Goal: Find specific page/section: Find specific page/section

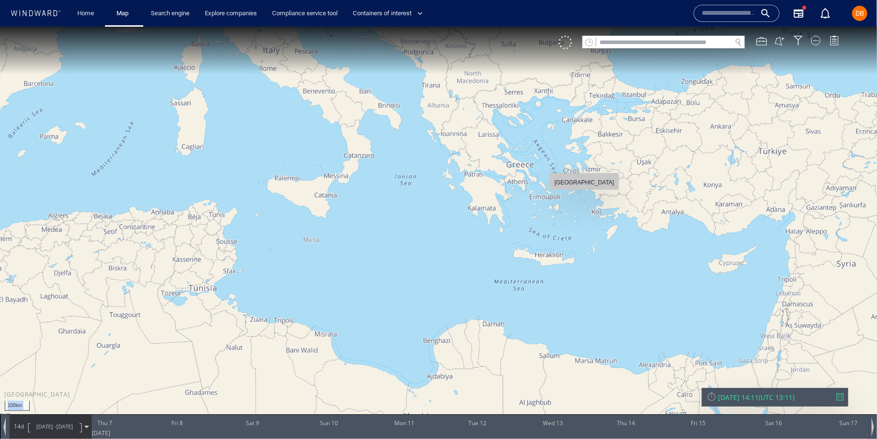
drag, startPoint x: 643, startPoint y: 131, endPoint x: 584, endPoint y: 194, distance: 86.4
drag, startPoint x: 612, startPoint y: 123, endPoint x: 629, endPoint y: 124, distance: 17.2
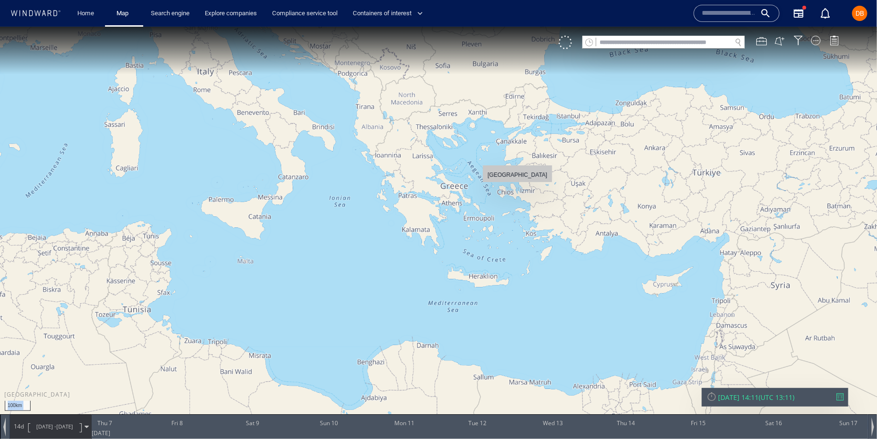
drag, startPoint x: 629, startPoint y: 124, endPoint x: 525, endPoint y: 187, distance: 121.6
click at [525, 187] on canvas "Map" at bounding box center [438, 227] width 877 height 403
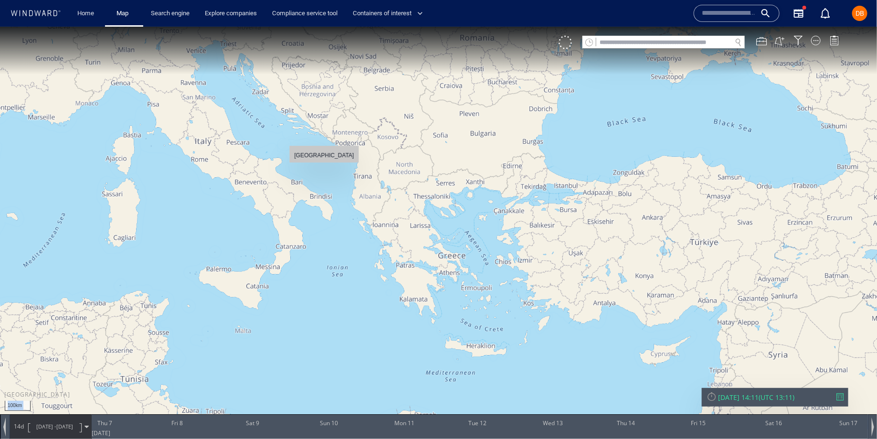
drag, startPoint x: 319, startPoint y: 136, endPoint x: 323, endPoint y: 167, distance: 31.3
click at [323, 167] on canvas "Map" at bounding box center [438, 227] width 877 height 403
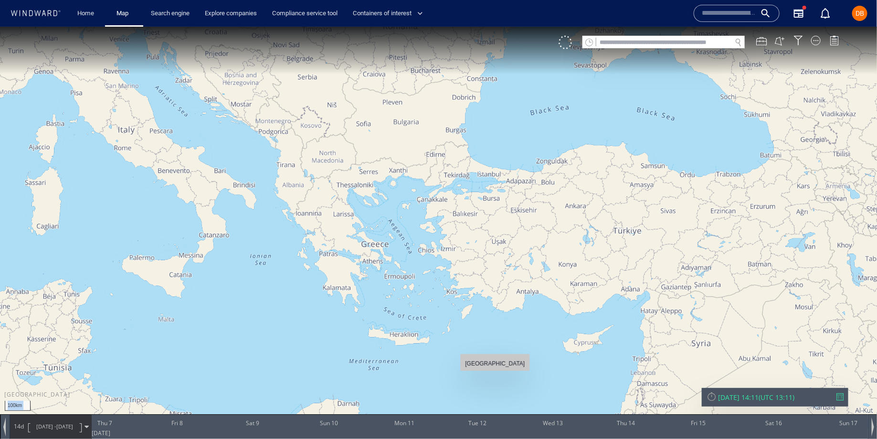
drag, startPoint x: 541, startPoint y: 391, endPoint x: 495, endPoint y: 376, distance: 47.5
click at [495, 376] on canvas "Map" at bounding box center [438, 227] width 877 height 403
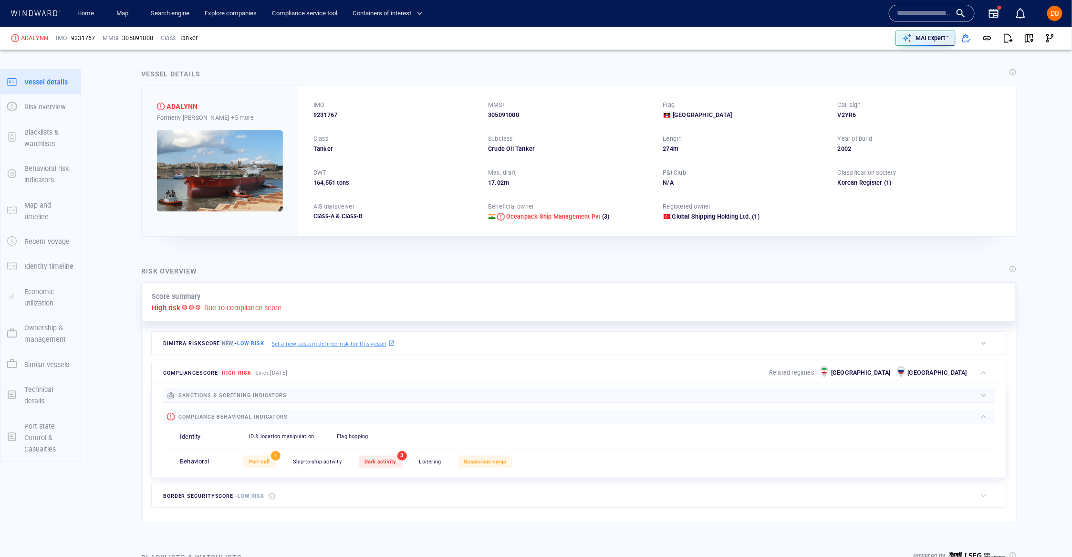
scroll to position [2, 0]
